Goal: Transaction & Acquisition: Purchase product/service

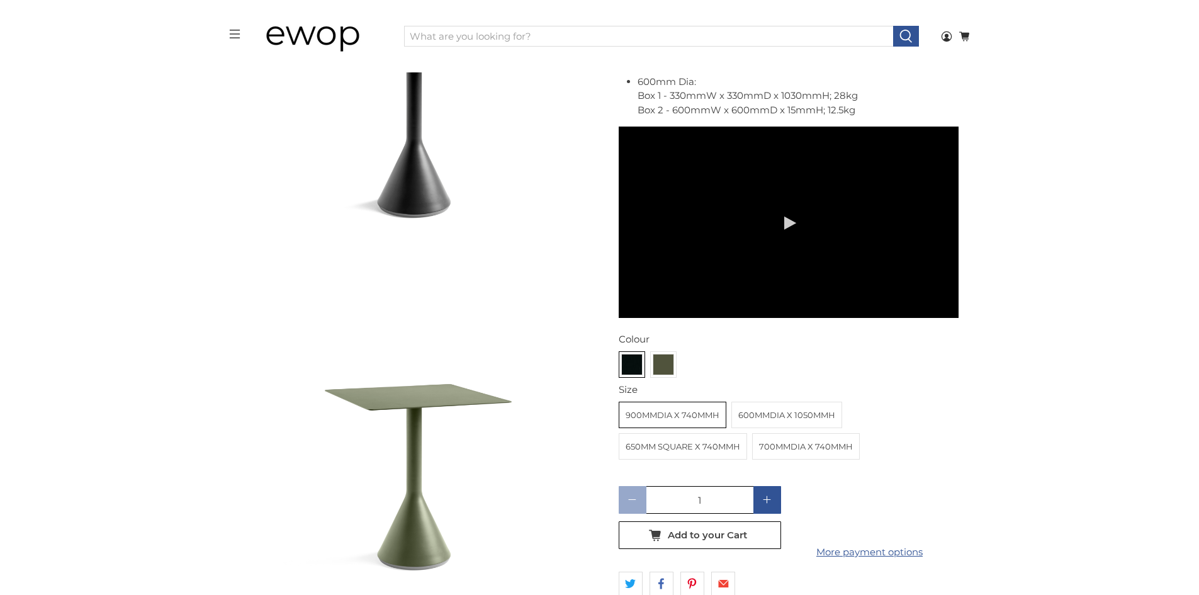
scroll to position [1007, 0]
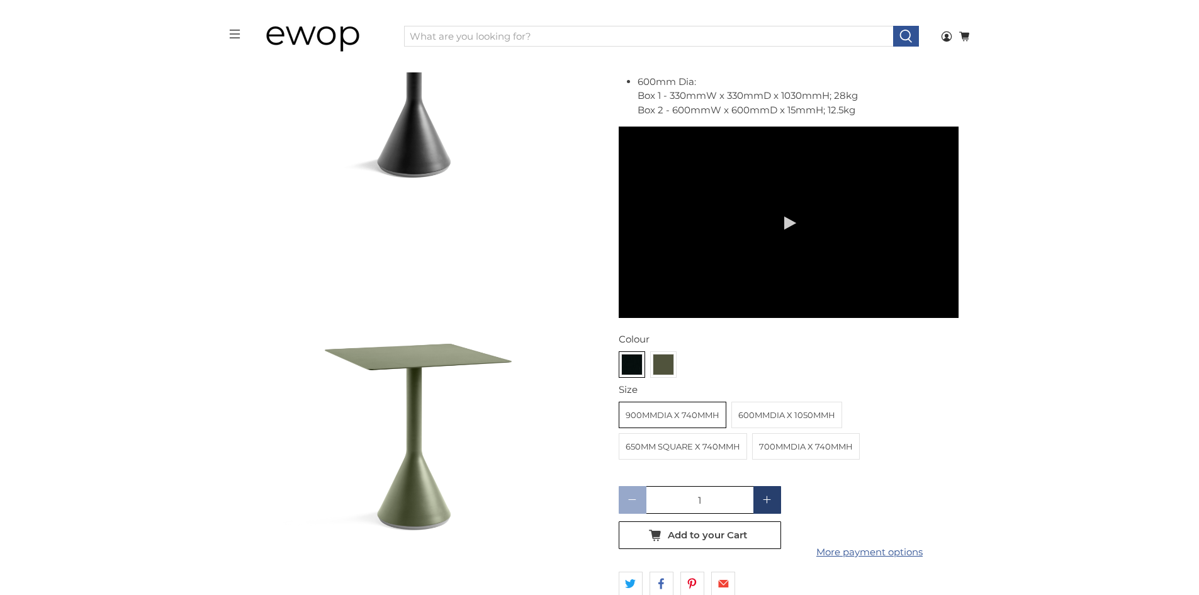
click at [768, 495] on icon at bounding box center [767, 499] width 9 height 9
type input "3"
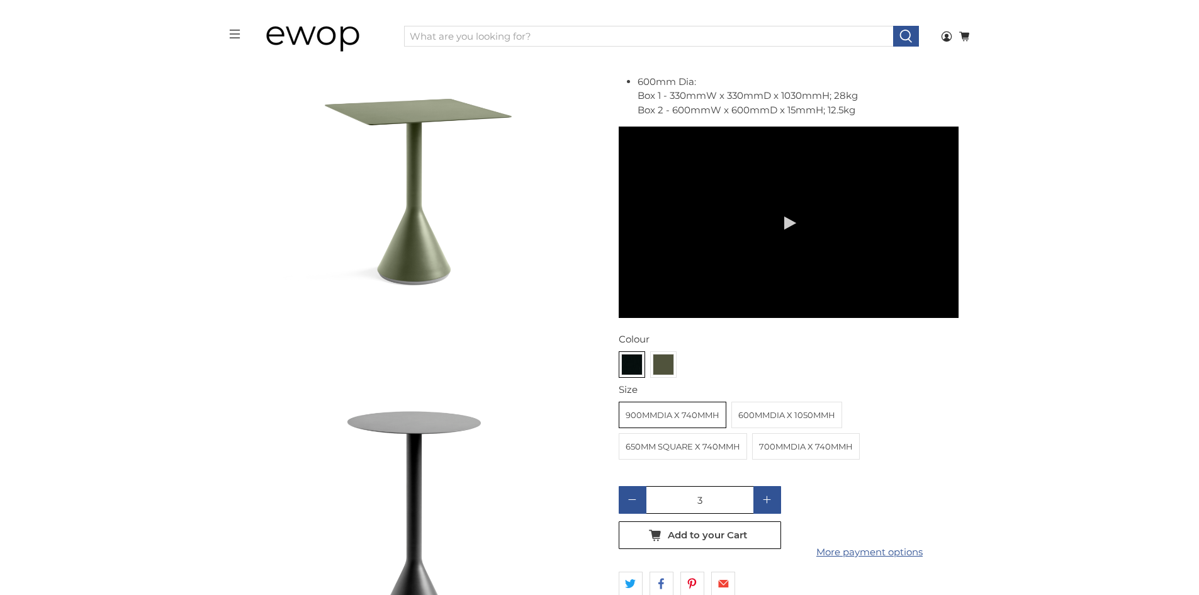
scroll to position [1450, 0]
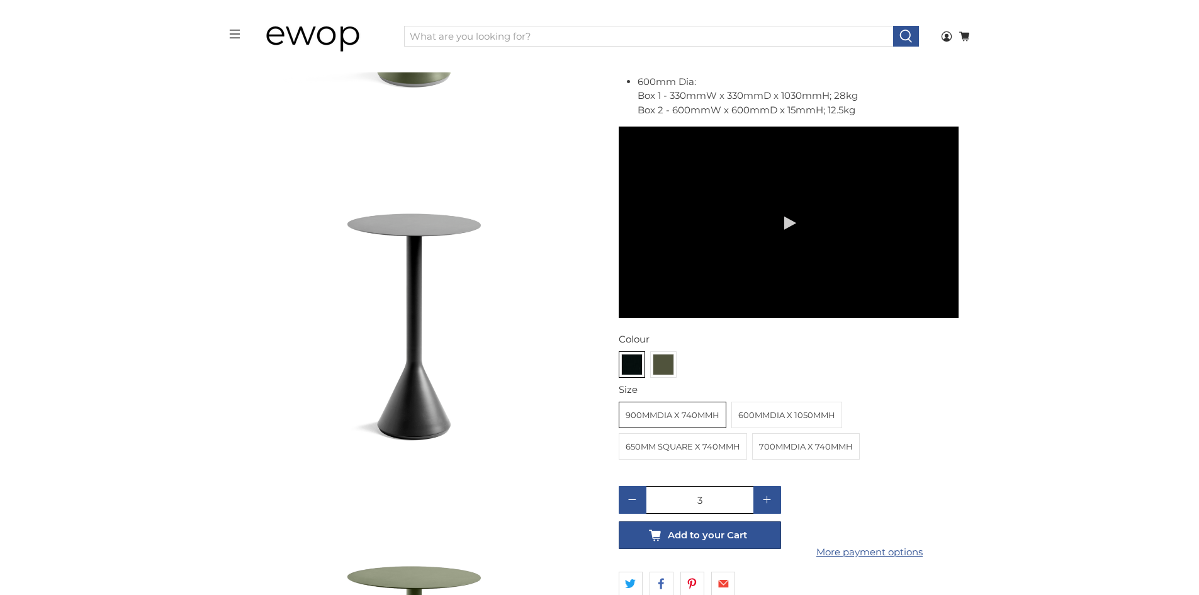
click at [741, 529] on span "Add to your Cart" at bounding box center [707, 534] width 79 height 11
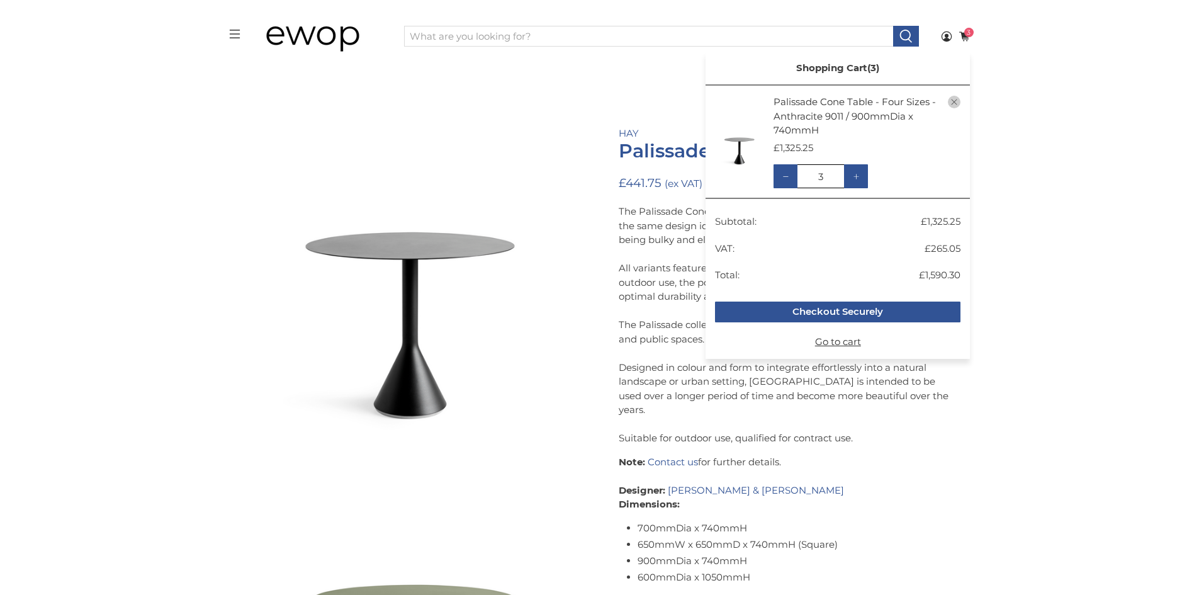
scroll to position [0, 0]
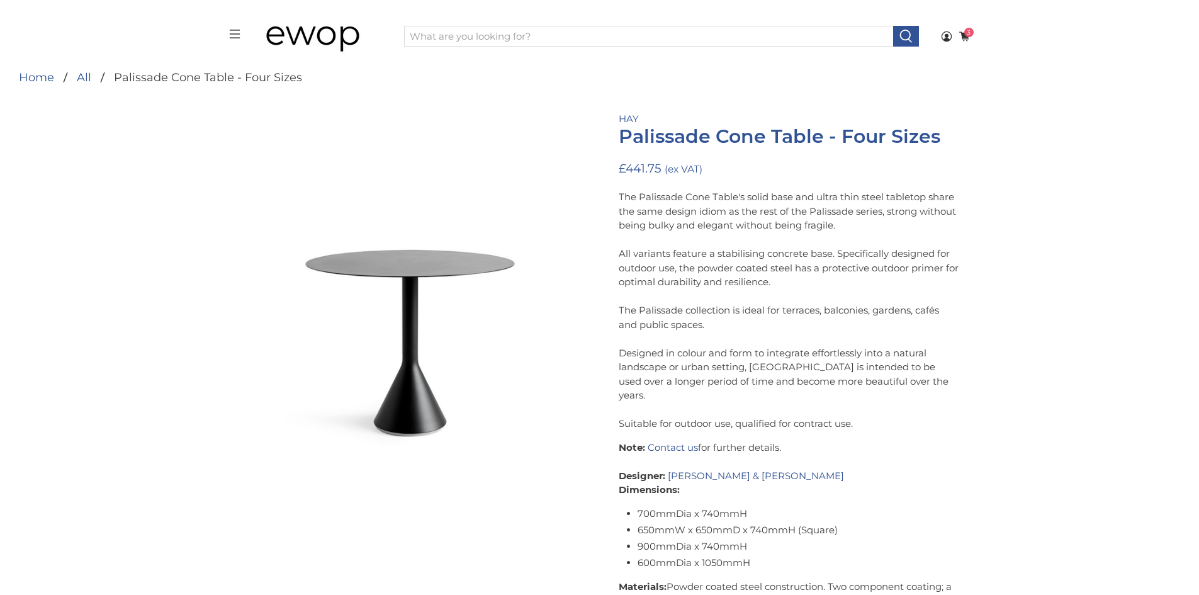
scroll to position [63, 0]
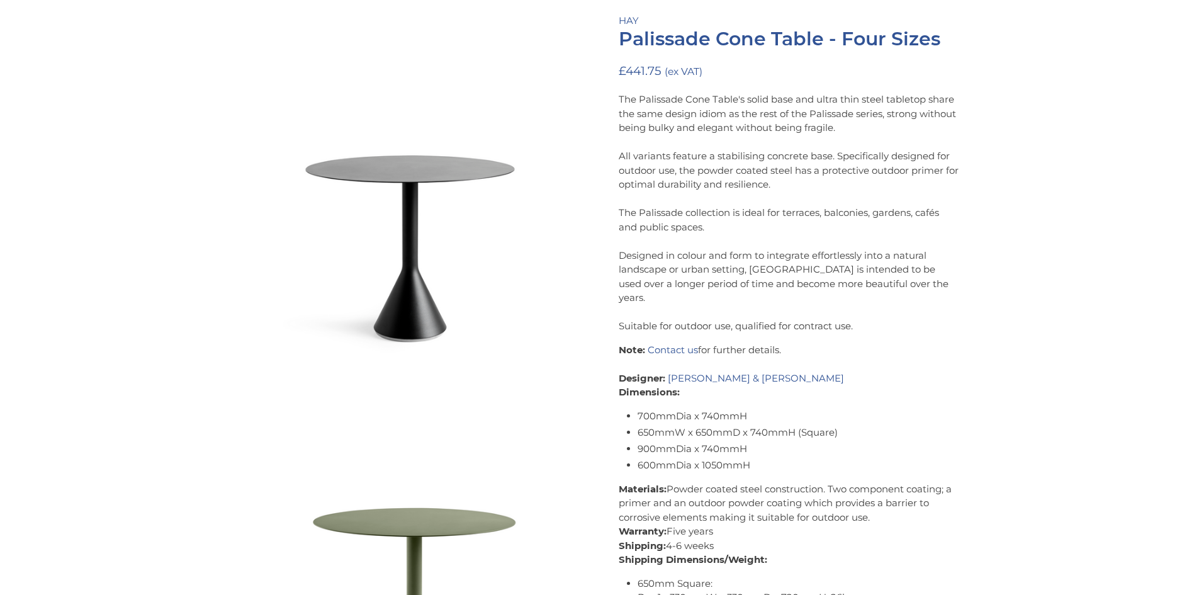
scroll to position [0, 0]
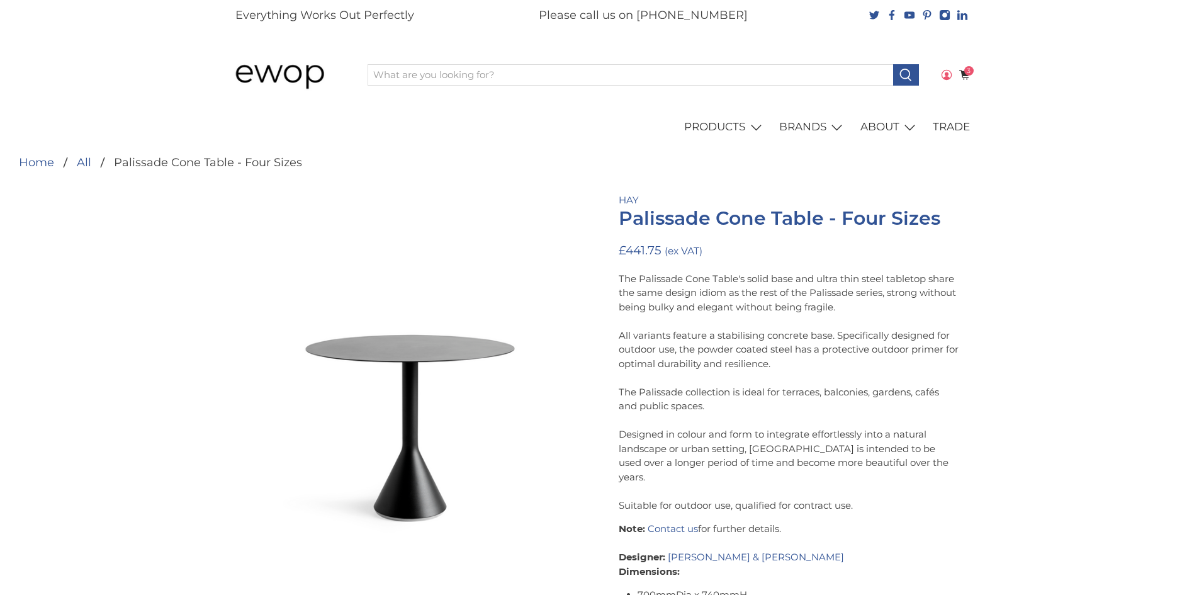
click at [947, 74] on circle at bounding box center [946, 74] width 4 height 4
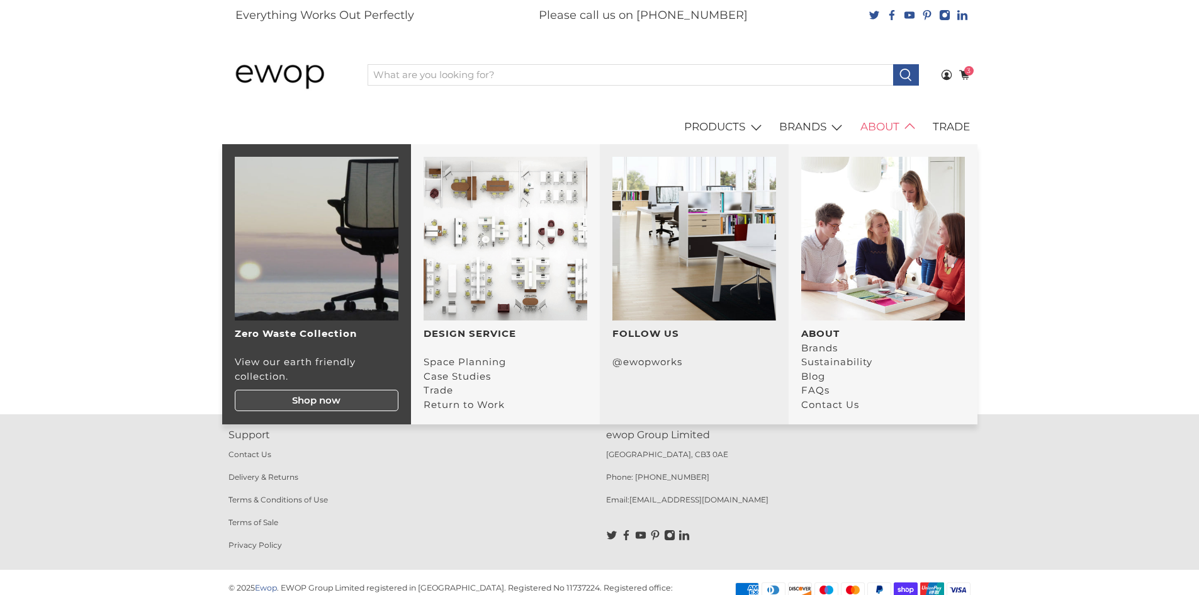
click at [841, 271] on img "main navigation" at bounding box center [883, 239] width 164 height 164
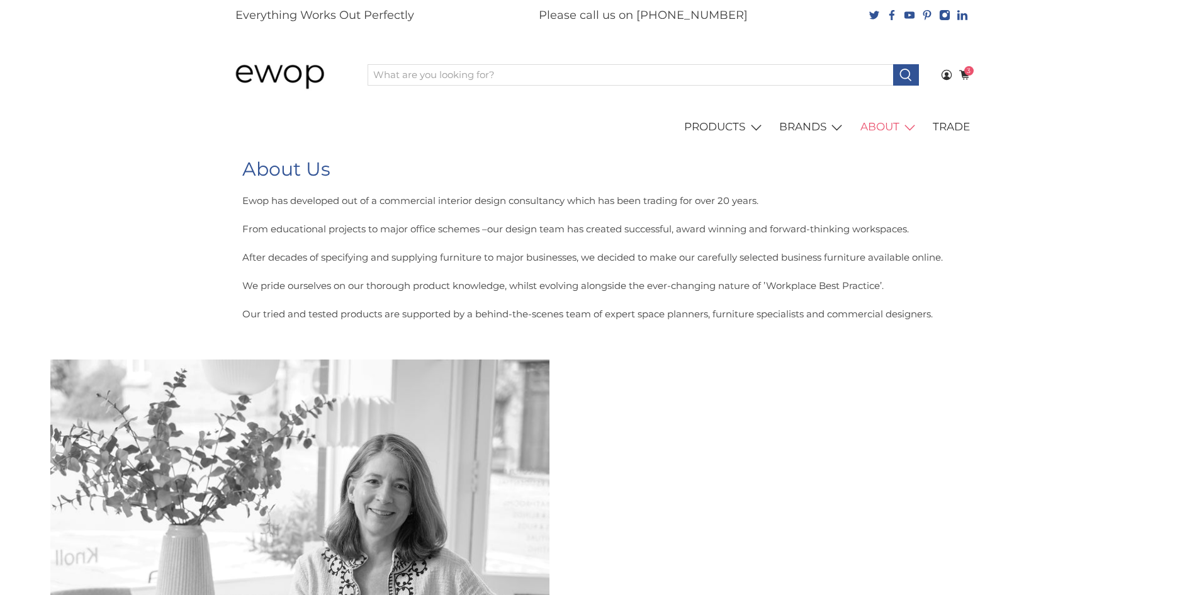
click at [1124, 281] on section "About Us Ewop has developed out of a commercial interior design consultancy whi…" at bounding box center [599, 251] width 1199 height 215
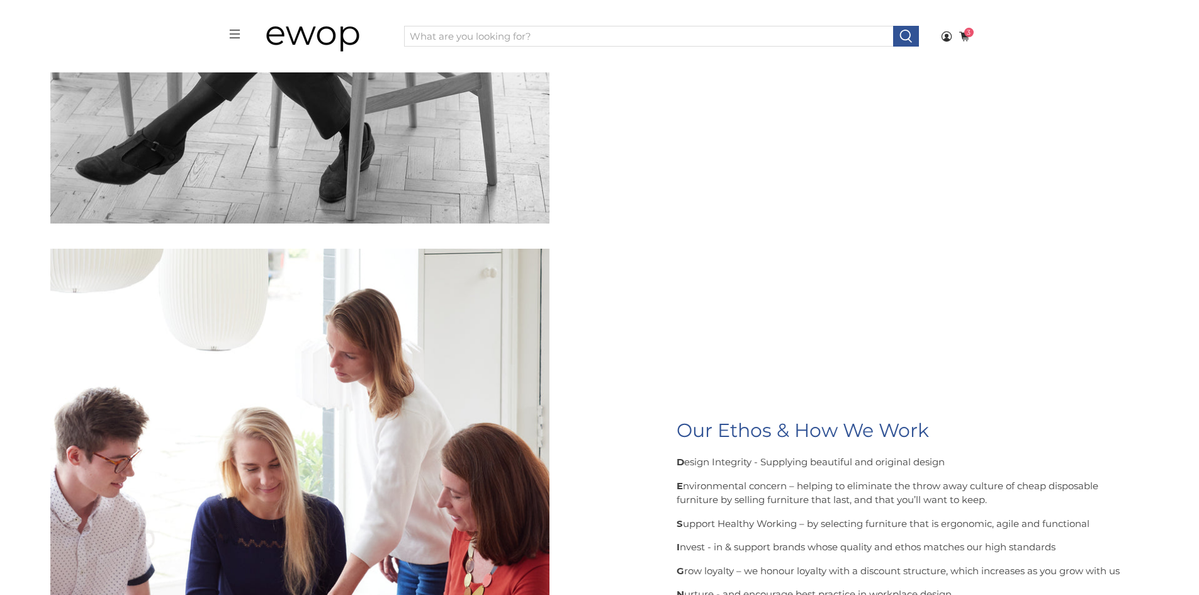
scroll to position [758, 0]
